Goal: Information Seeking & Learning: Learn about a topic

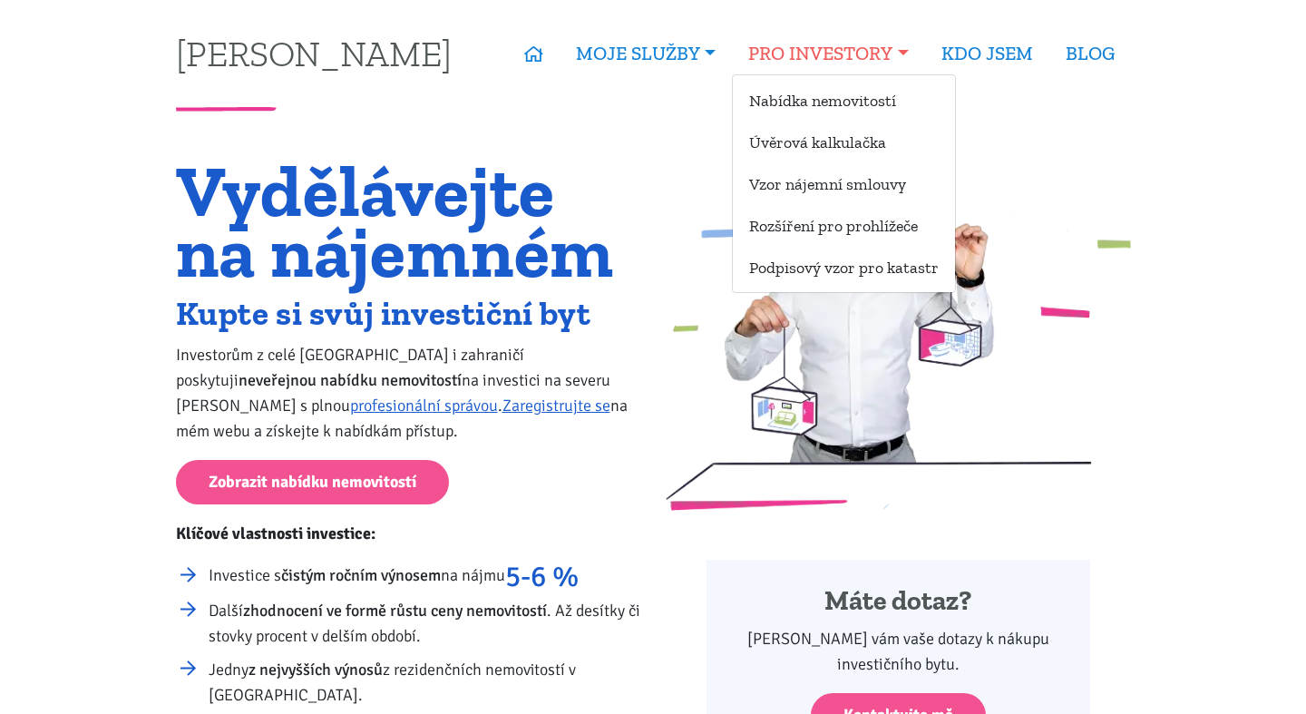
click at [840, 51] on link "PRO INVESTORY" at bounding box center [828, 54] width 192 height 42
click at [809, 97] on link "Nabídka nemovitostí" at bounding box center [844, 100] width 222 height 34
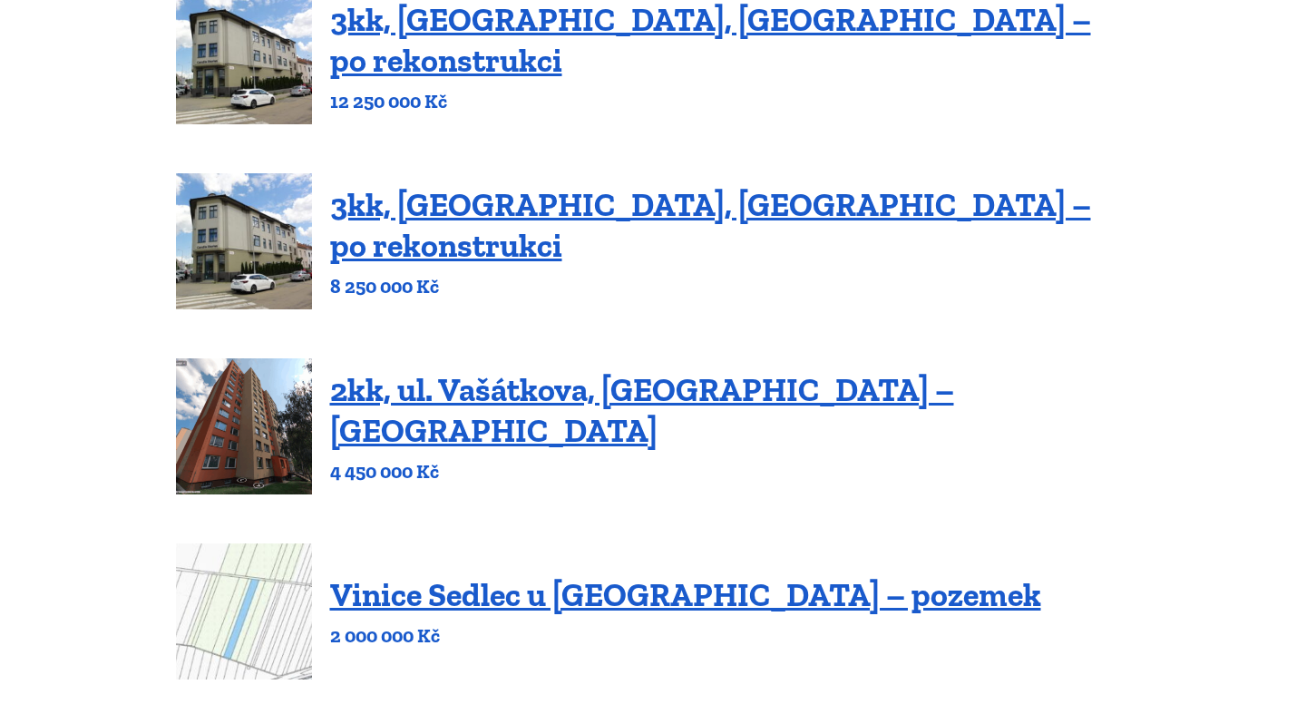
scroll to position [306, 0]
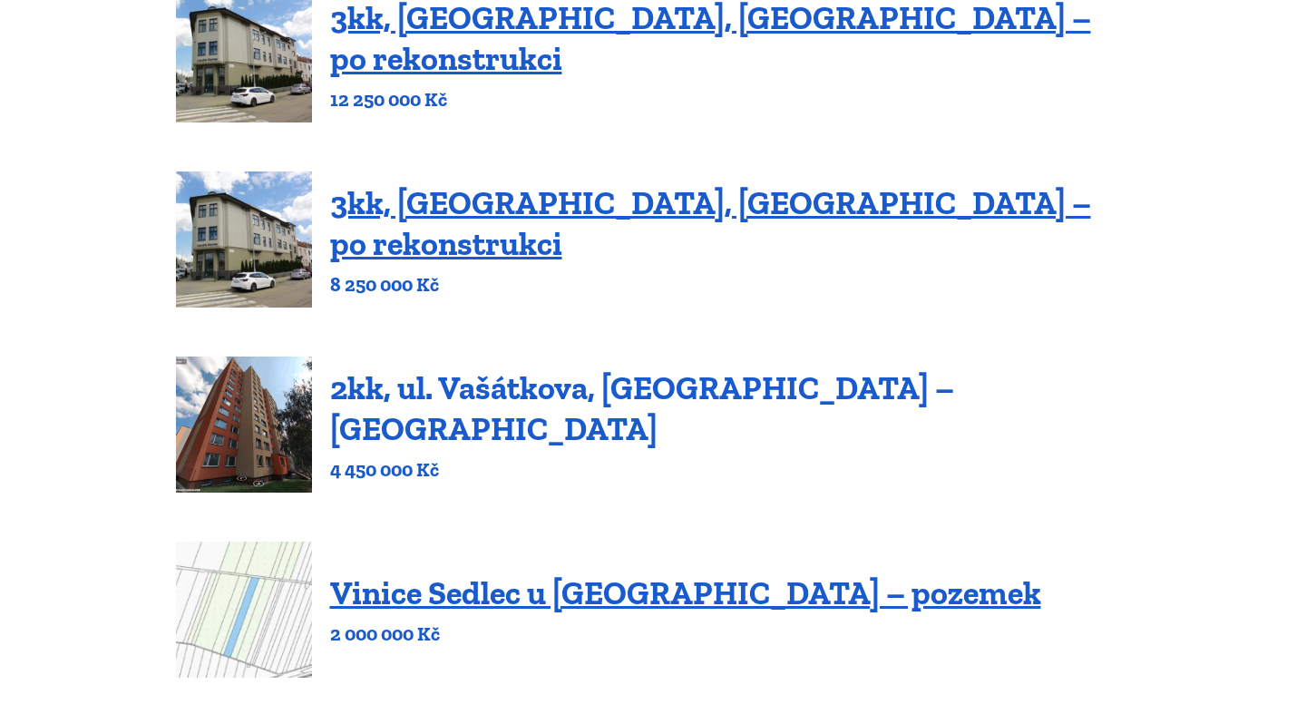
click at [604, 408] on link "2kk, ul. Vašátkova, [GEOGRAPHIC_DATA] – [GEOGRAPHIC_DATA]" at bounding box center [642, 408] width 624 height 80
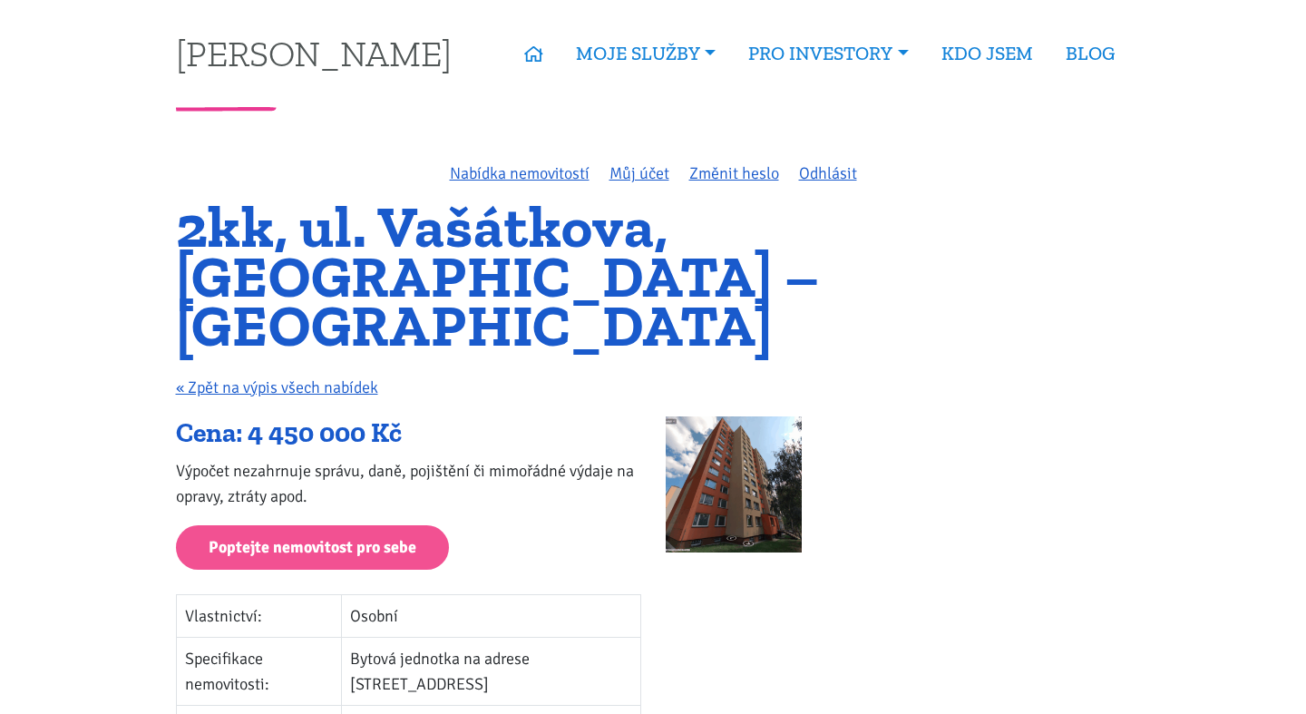
click at [535, 375] on p "« Zpět na výpis všech nabídek" at bounding box center [653, 387] width 955 height 25
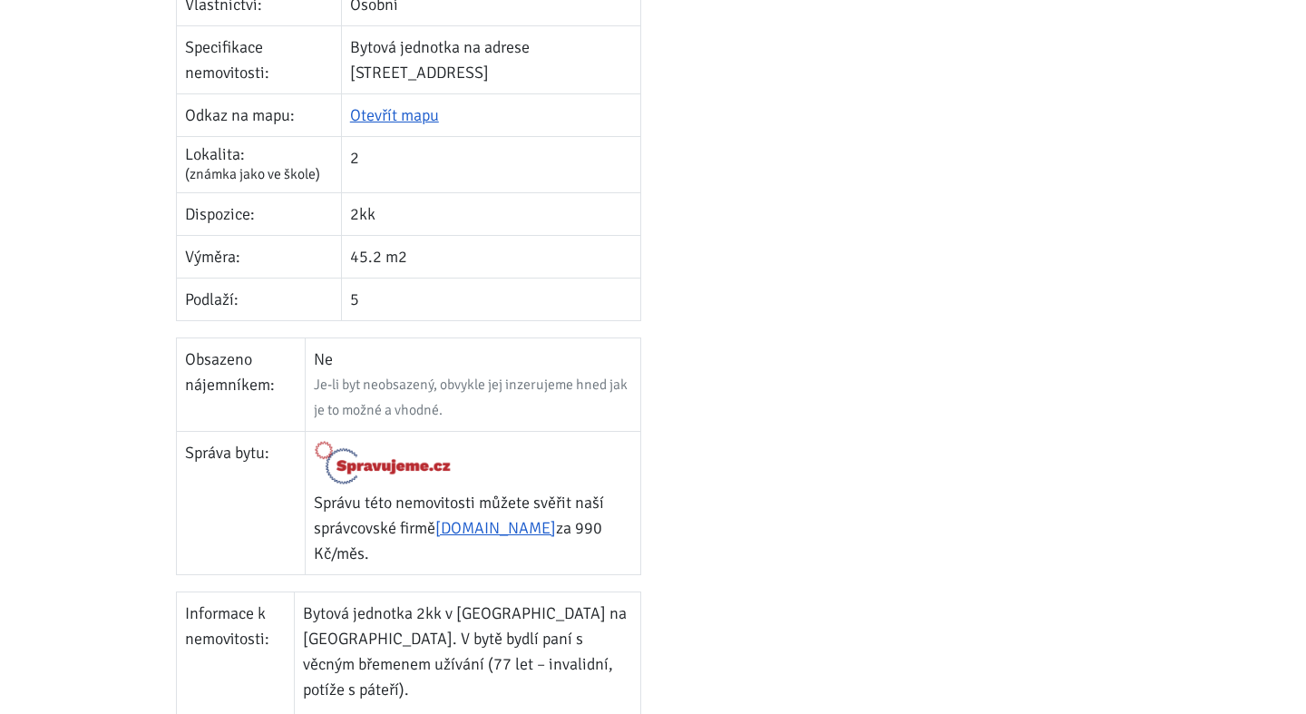
scroll to position [733, 0]
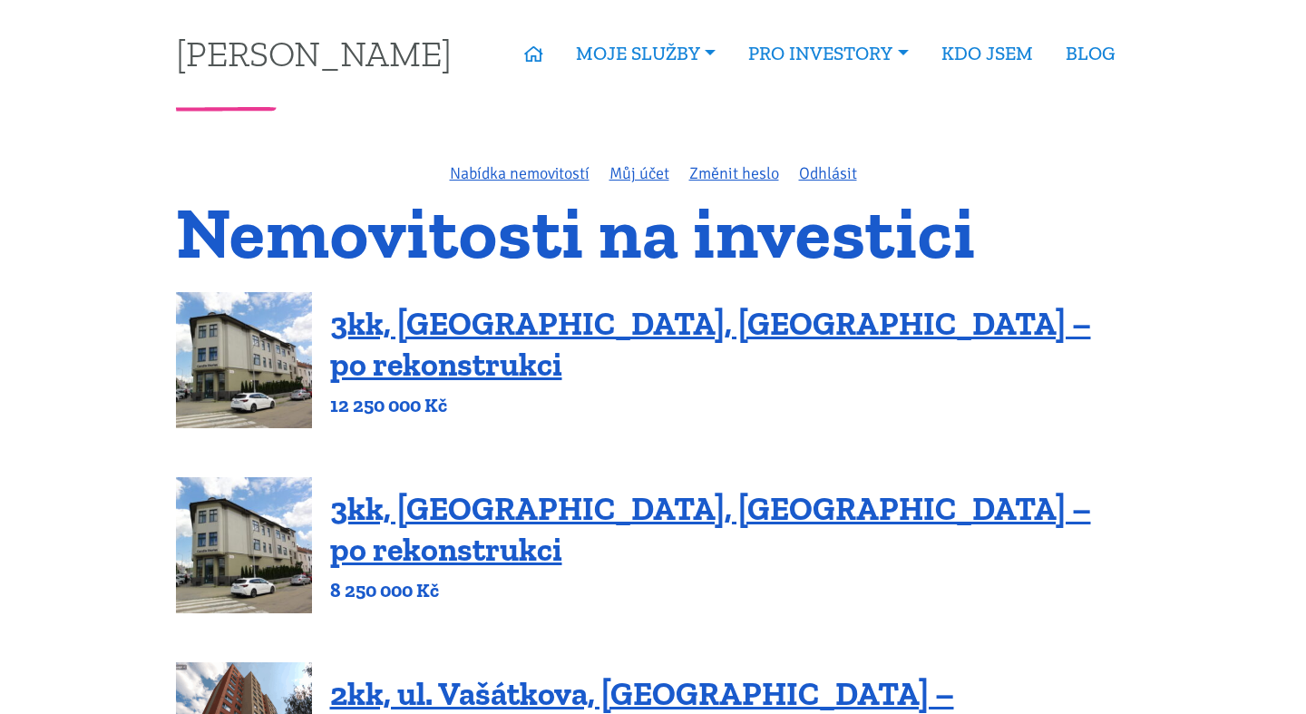
click at [688, 97] on nav "Tomáš Kučera ÚVOD MOJE SLUŽBY Strategický mentoring Financování bez limitu Kupt…" at bounding box center [653, 53] width 980 height 107
